Goal: Task Accomplishment & Management: Manage account settings

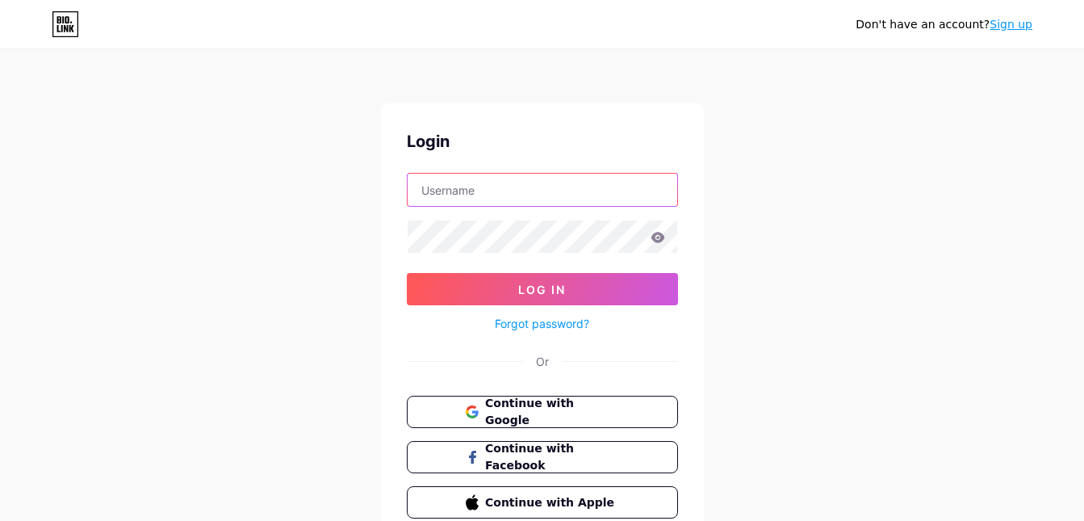
click at [431, 198] on input "text" at bounding box center [543, 190] width 270 height 32
paste input "aleclawler.usa1@gmail.com"
drag, startPoint x: 495, startPoint y: 190, endPoint x: 590, endPoint y: 193, distance: 95.3
click at [590, 193] on input "aleclawler.usa1@gmail.com" at bounding box center [543, 190] width 270 height 32
type input "aleclawler"
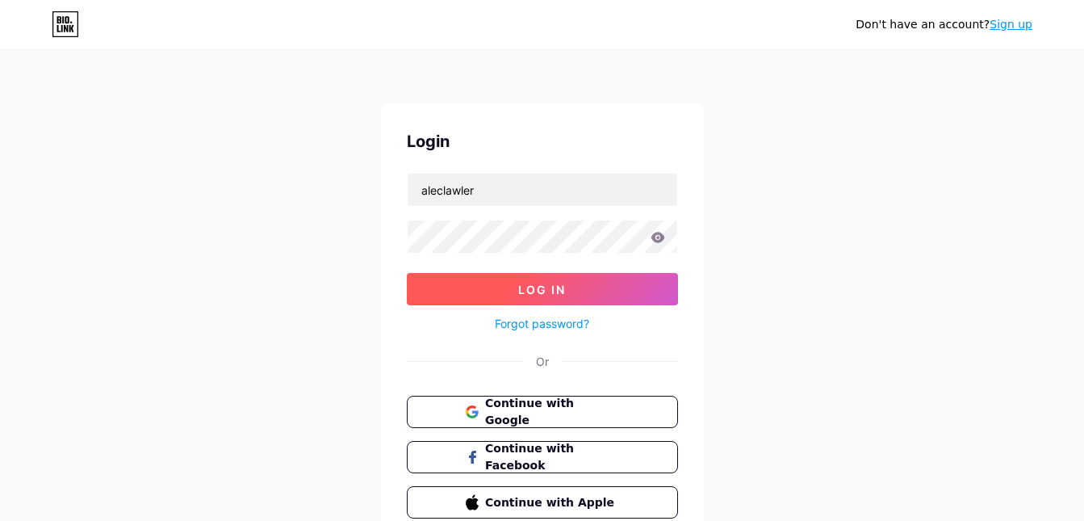
click at [460, 292] on button "Log In" at bounding box center [542, 289] width 271 height 32
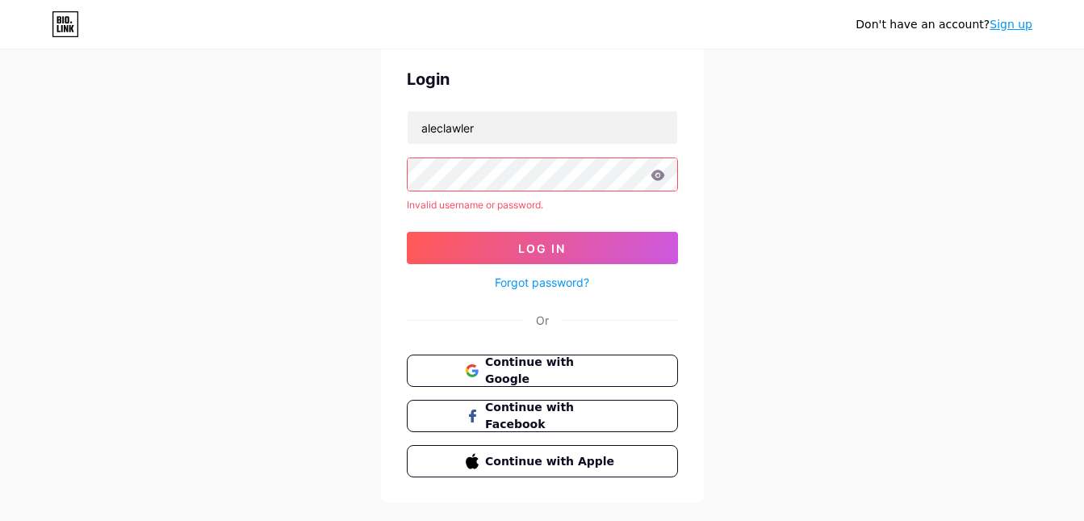
scroll to position [96, 0]
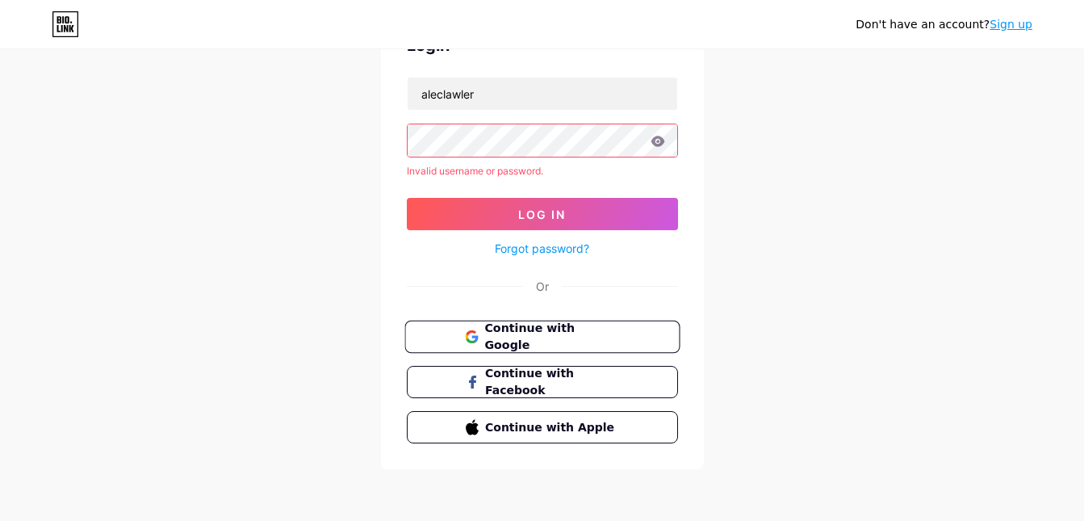
click at [538, 321] on span "Continue with Google" at bounding box center [551, 337] width 135 height 35
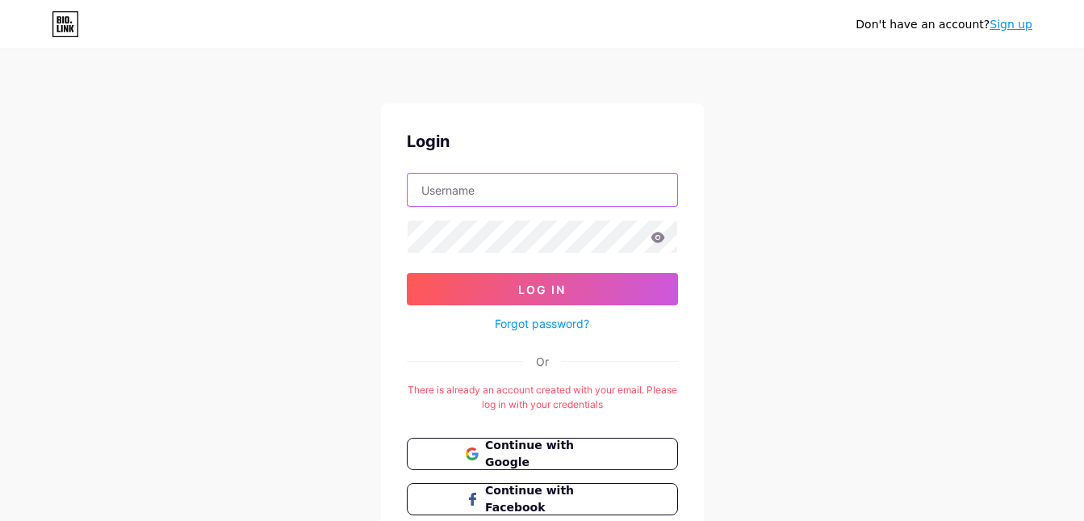
click at [444, 196] on input "text" at bounding box center [543, 190] width 270 height 32
paste input "aleclawler"
type input "aleclawler_"
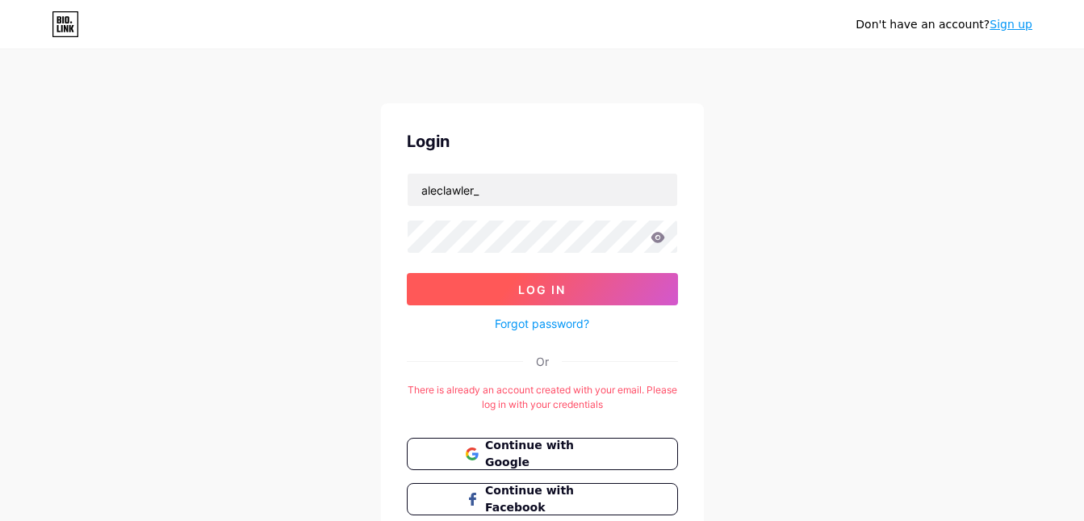
click at [449, 289] on button "Log In" at bounding box center [542, 289] width 271 height 32
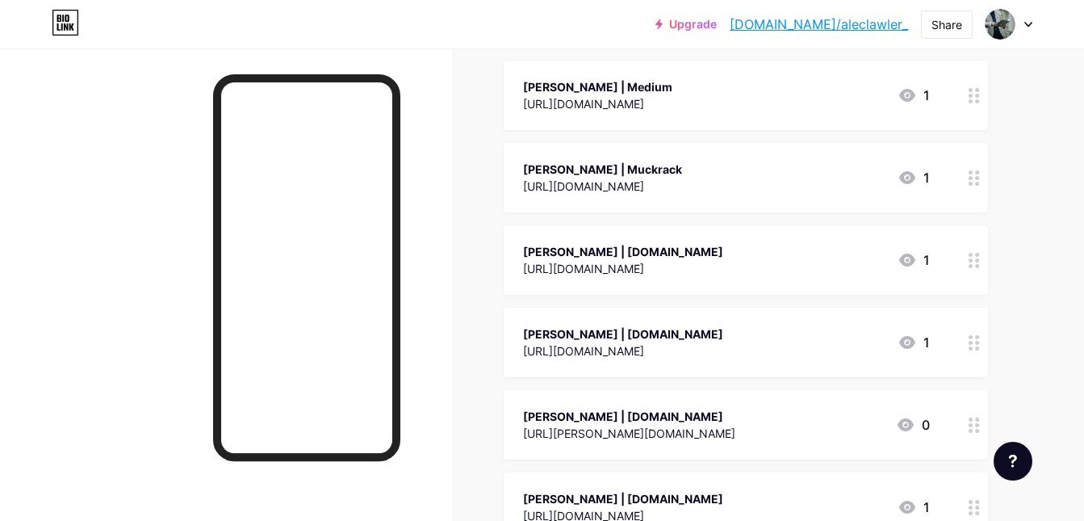
scroll to position [97, 0]
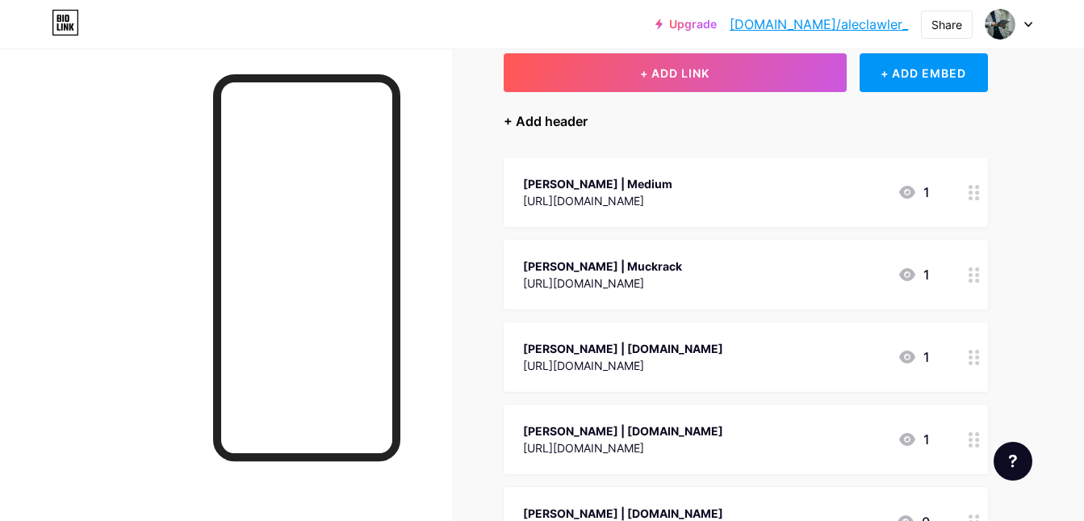
click at [543, 118] on div "+ Add header" at bounding box center [546, 120] width 84 height 19
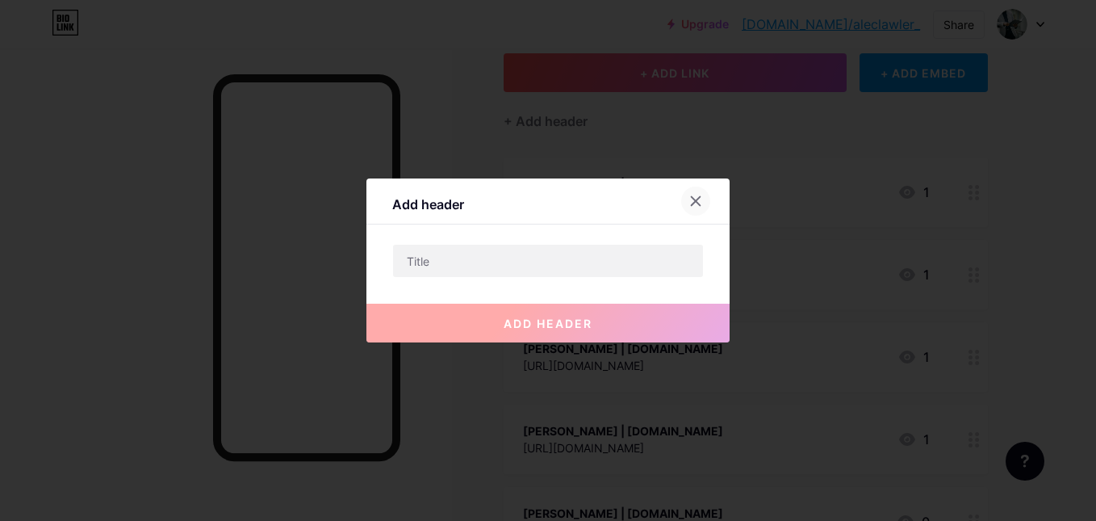
click at [686, 206] on div at bounding box center [695, 200] width 29 height 29
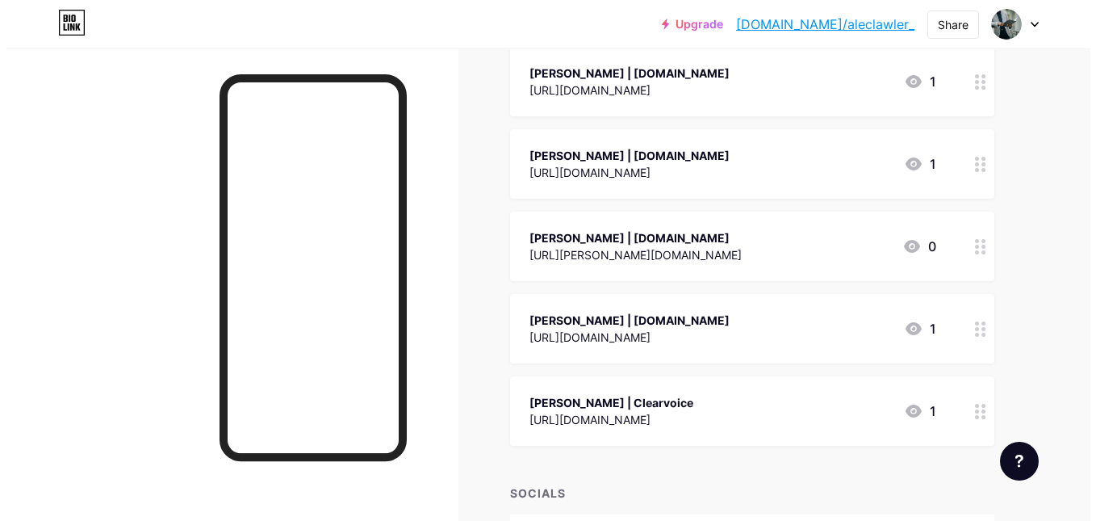
scroll to position [484, 0]
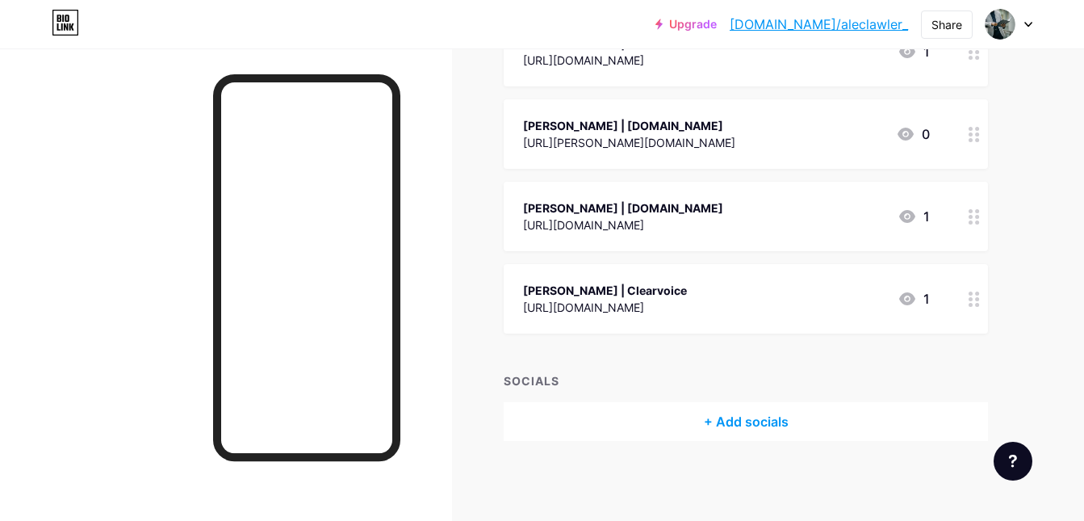
click at [735, 433] on div "+ Add socials" at bounding box center [746, 421] width 484 height 39
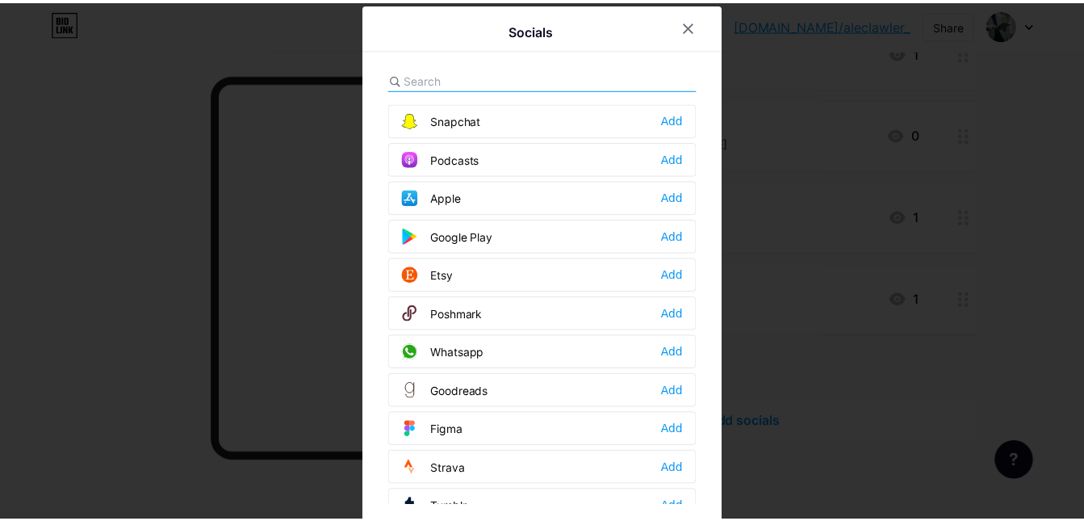
scroll to position [1456, 0]
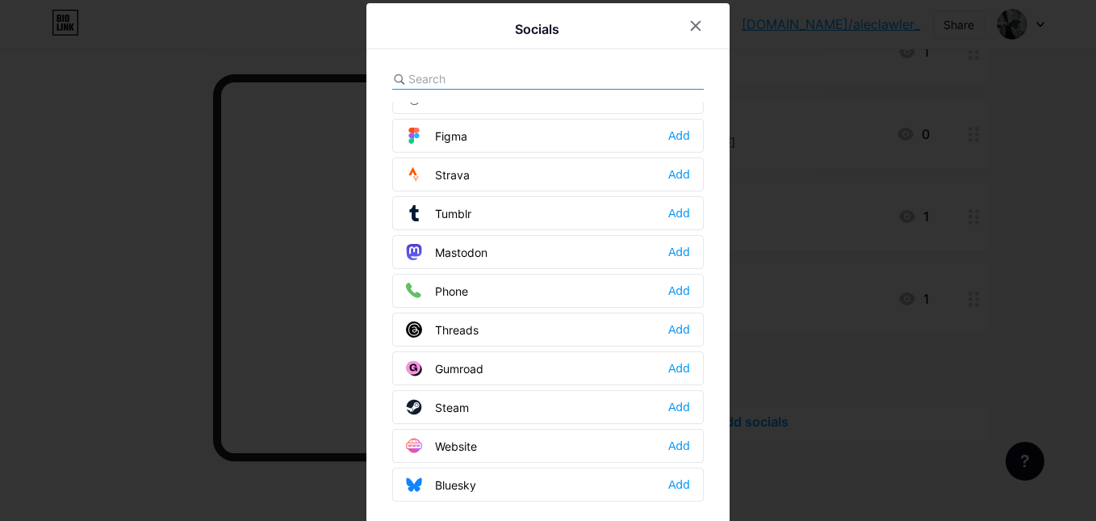
click at [466, 443] on div "Website" at bounding box center [441, 446] width 71 height 16
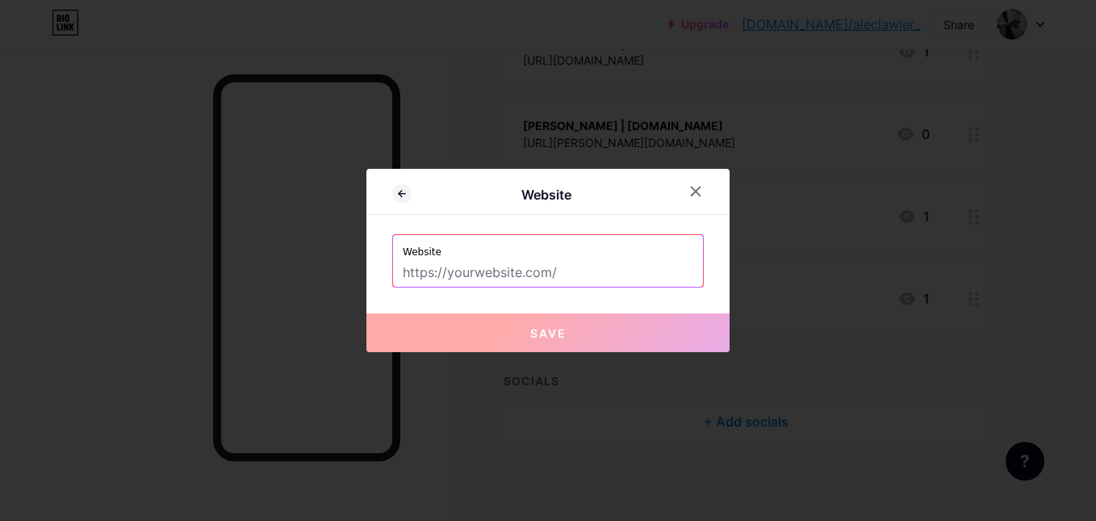
click at [480, 302] on div "Website Website Save" at bounding box center [548, 260] width 363 height 183
click at [475, 286] on input "text" at bounding box center [548, 272] width 291 height 27
paste input "[URL][DOMAIN_NAME]"
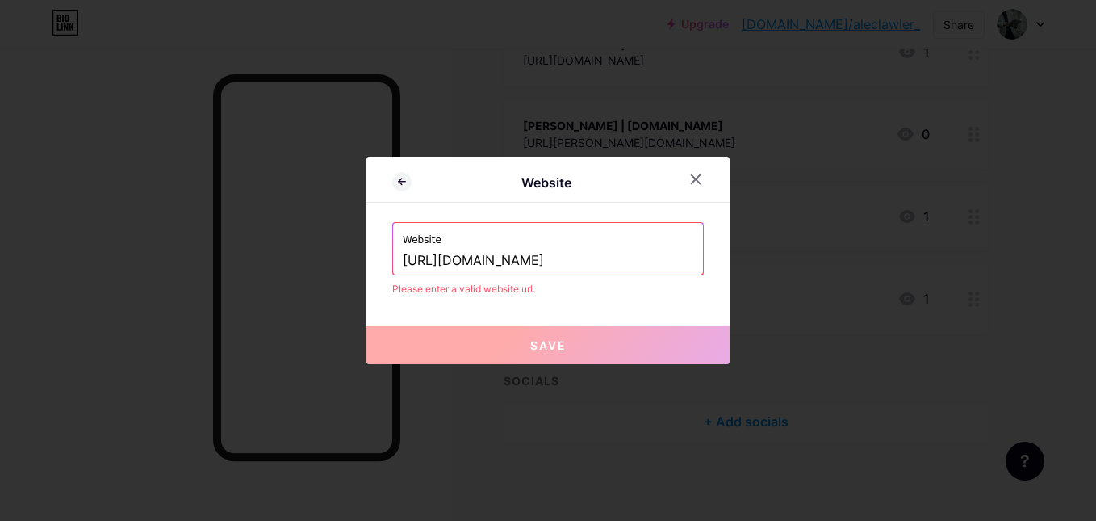
type input "[URL][DOMAIN_NAME]"
click at [509, 347] on button "Save" at bounding box center [548, 344] width 363 height 39
click at [488, 253] on input "[URL][DOMAIN_NAME]" at bounding box center [548, 260] width 291 height 27
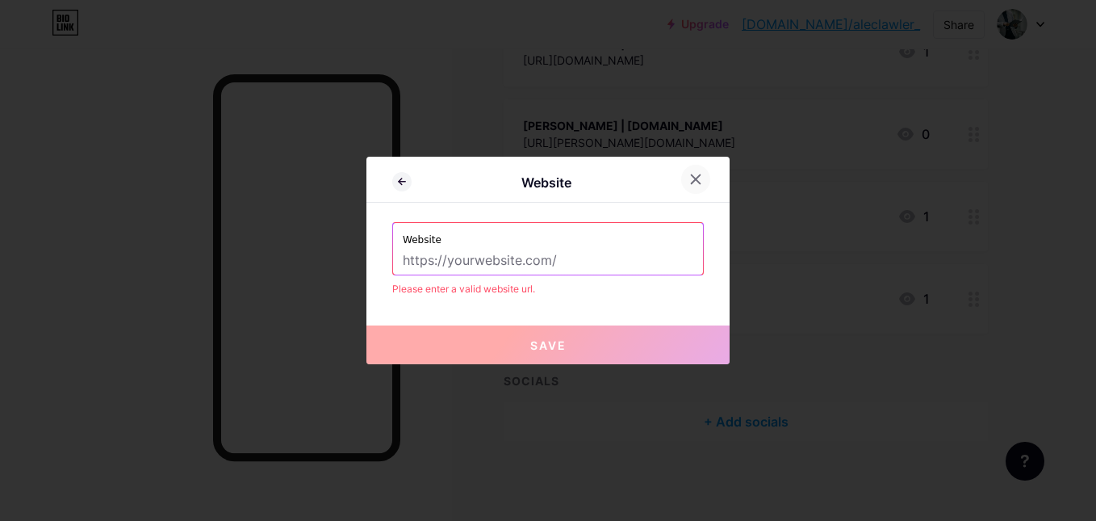
click at [693, 186] on div at bounding box center [695, 179] width 29 height 29
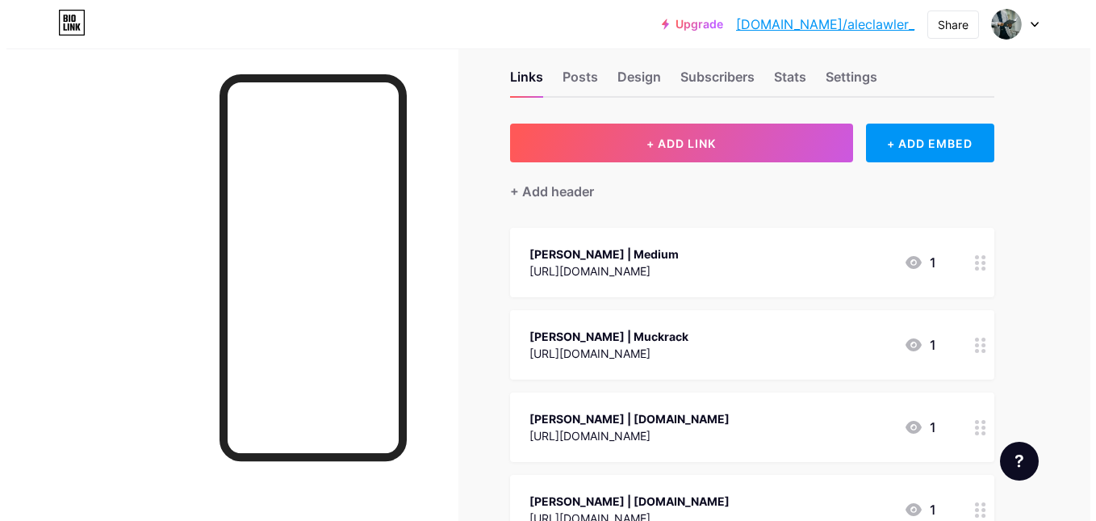
scroll to position [0, 0]
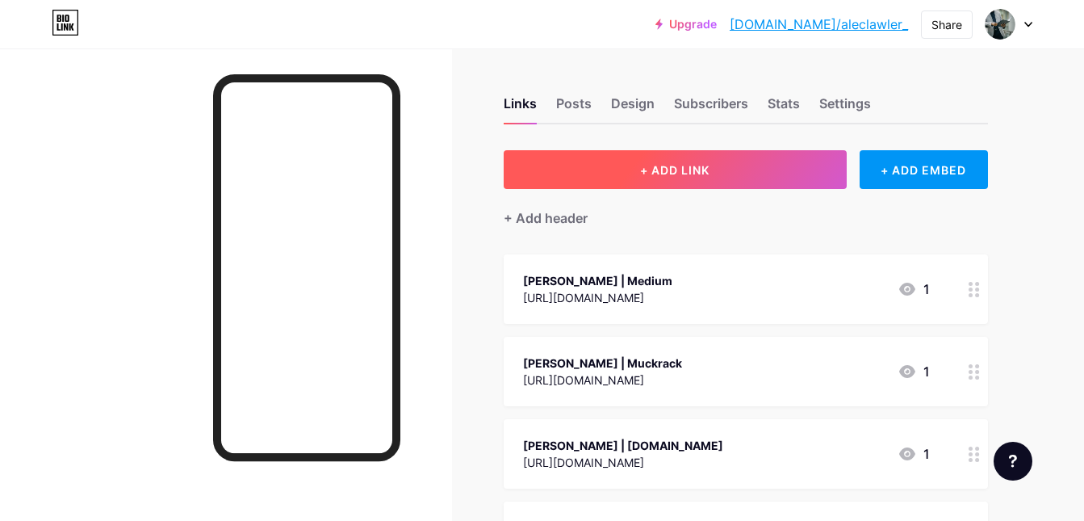
click at [689, 182] on button "+ ADD LINK" at bounding box center [675, 169] width 343 height 39
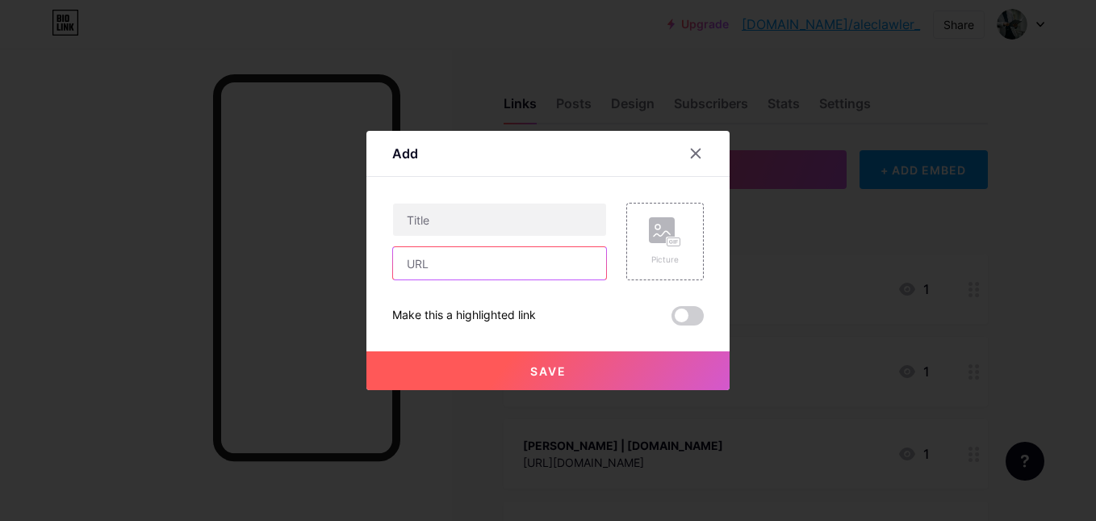
click at [460, 273] on input "text" at bounding box center [499, 263] width 213 height 32
paste input "[URL][DOMAIN_NAME]"
type input "[URL][DOMAIN_NAME]"
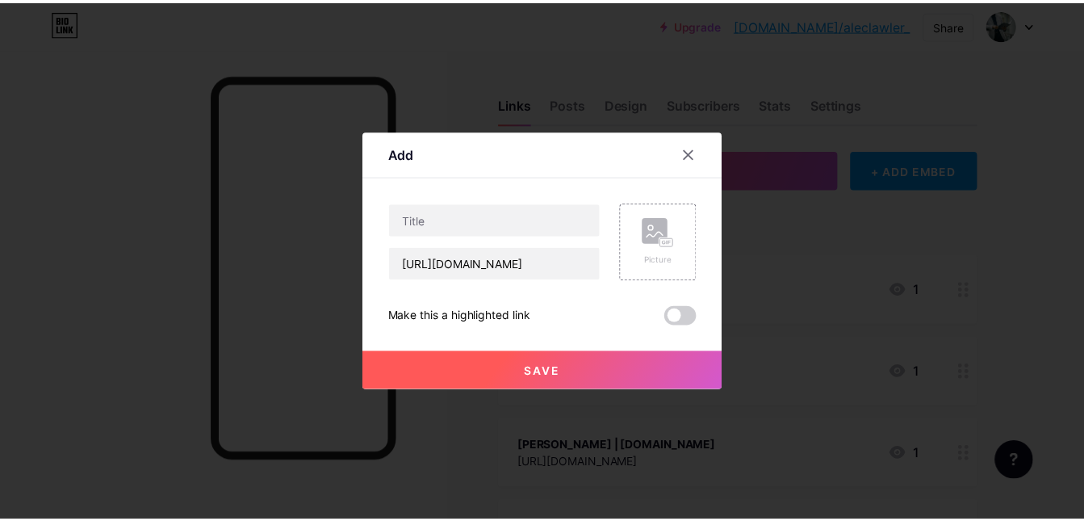
scroll to position [0, 0]
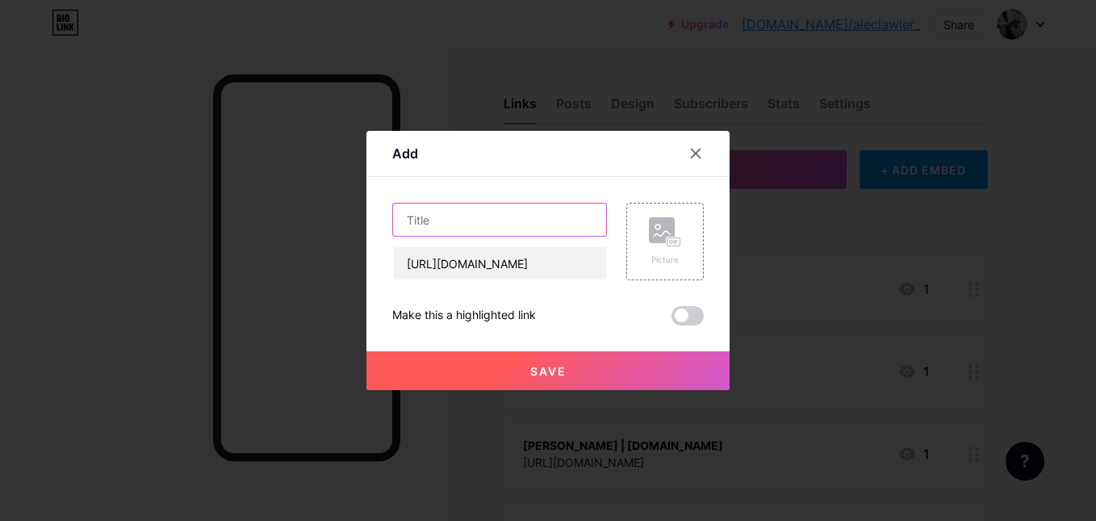
click at [465, 206] on input "text" at bounding box center [499, 219] width 213 height 32
paste input "[PERSON_NAME]"
type input "[PERSON_NAME] | Website"
click at [520, 367] on button "Save" at bounding box center [548, 370] width 363 height 39
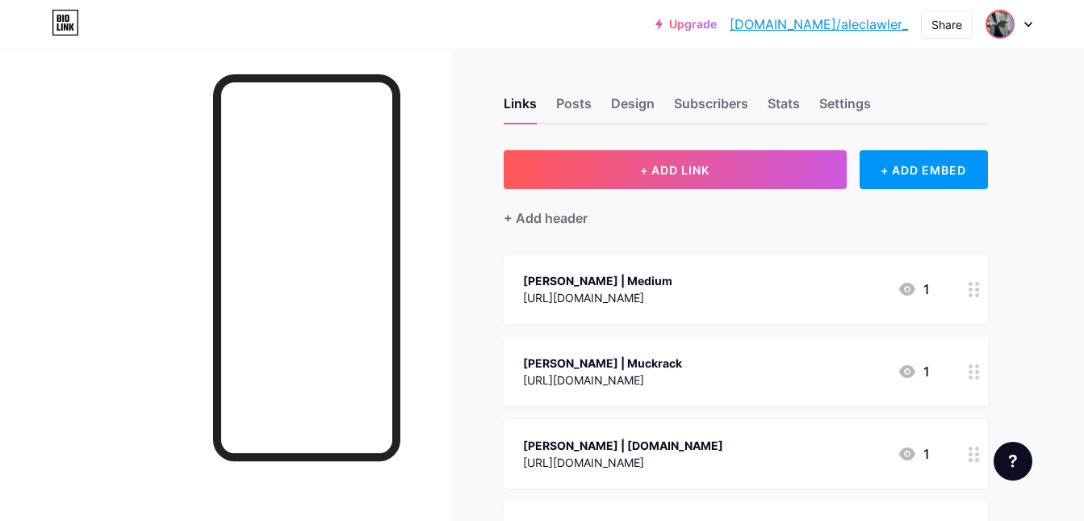
click at [1008, 36] on span at bounding box center [1000, 24] width 26 height 26
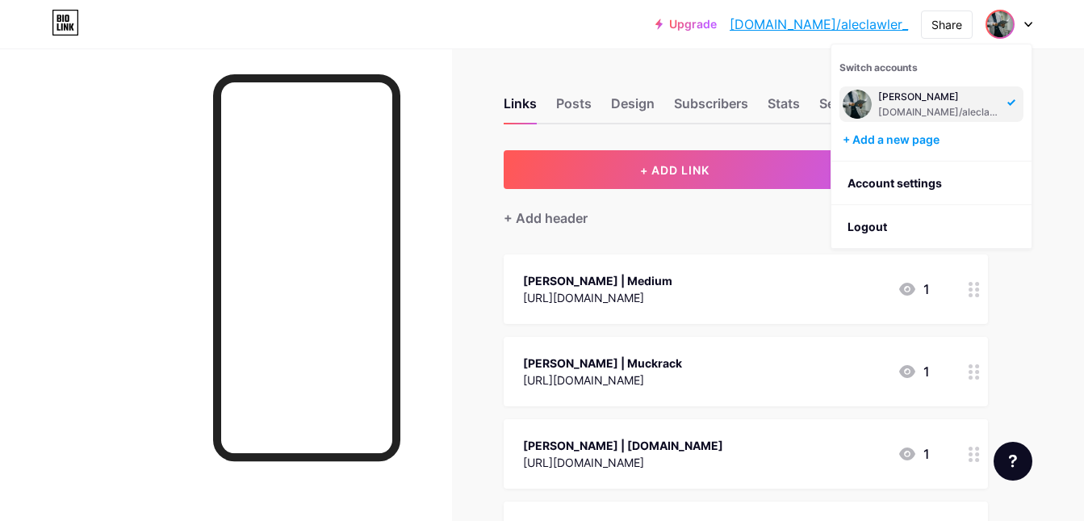
click at [897, 106] on div "[DOMAIN_NAME]/aleclawler_" at bounding box center [940, 112] width 124 height 13
